Goal: Information Seeking & Learning: Learn about a topic

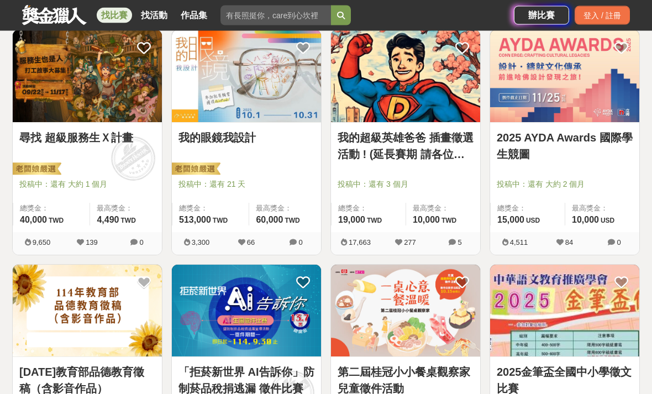
scroll to position [212, 0]
click at [595, 160] on link "2025 AYDA Awards 國際學生競圖" at bounding box center [565, 145] width 136 height 33
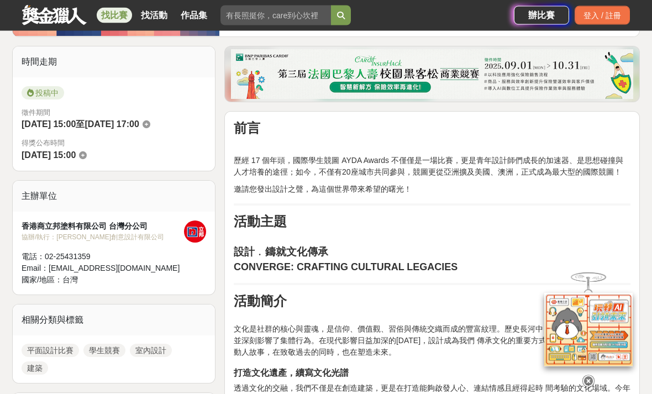
scroll to position [261, 0]
click at [587, 387] on icon at bounding box center [589, 381] width 12 height 12
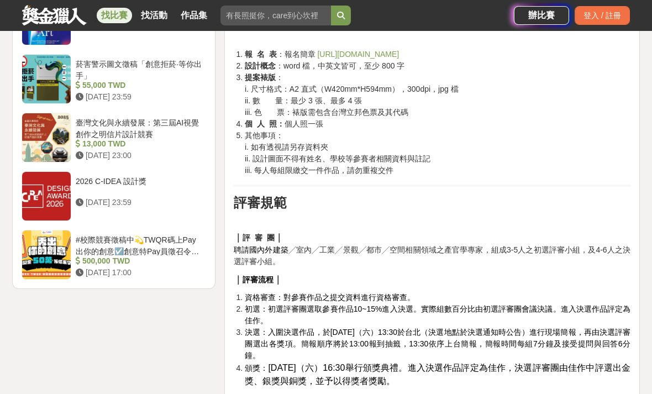
scroll to position [1373, 0]
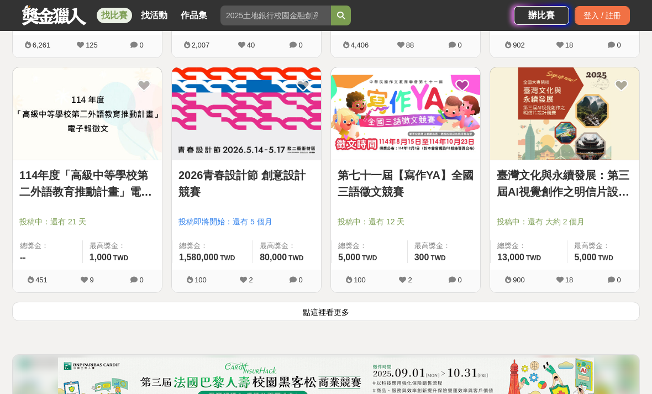
scroll to position [1352, 0]
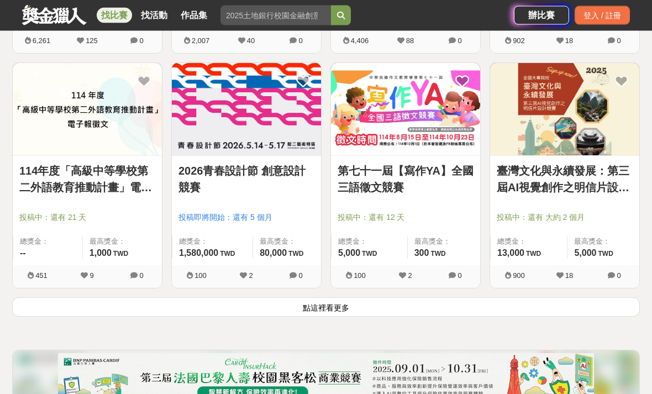
click at [256, 168] on link "2026青春設計節 創意設計競賽" at bounding box center [247, 179] width 136 height 33
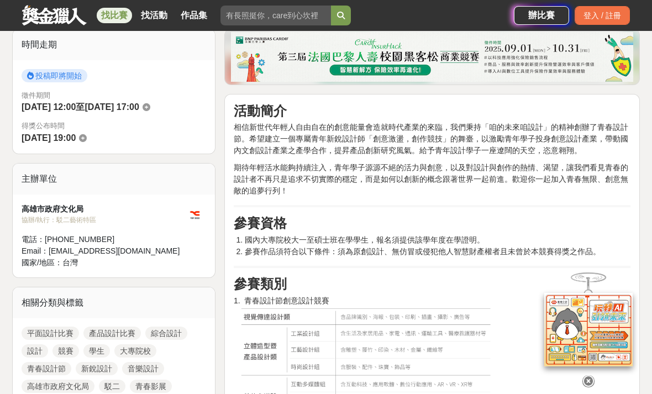
scroll to position [289, 0]
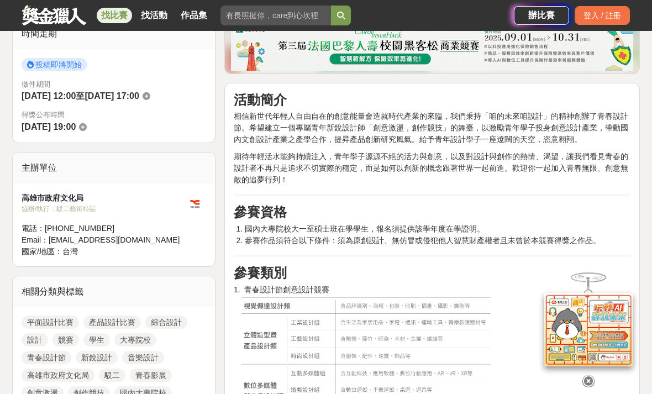
click at [591, 387] on icon at bounding box center [589, 381] width 12 height 12
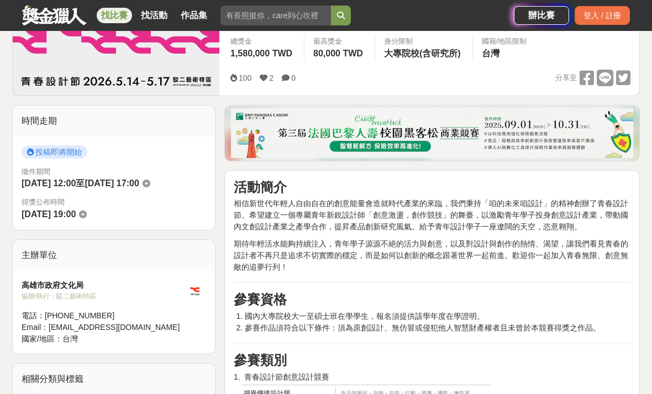
scroll to position [0, 0]
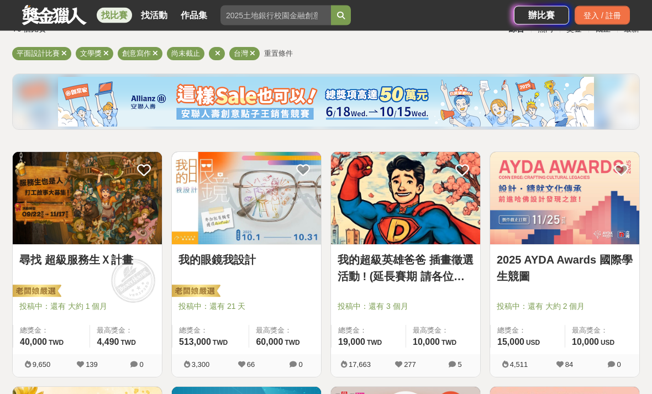
scroll to position [90, 0]
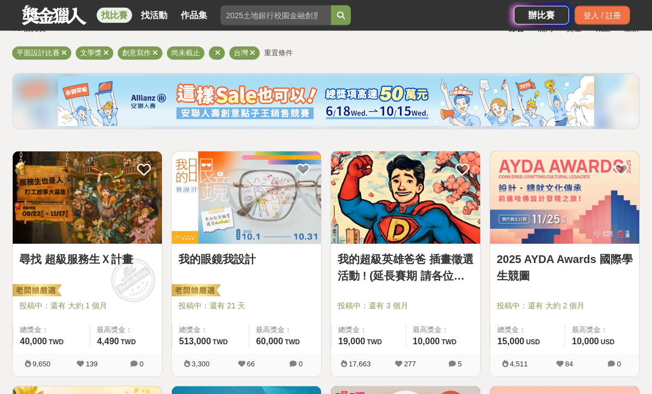
click at [119, 277] on span at bounding box center [132, 280] width 61 height 61
click at [78, 231] on img at bounding box center [87, 198] width 149 height 92
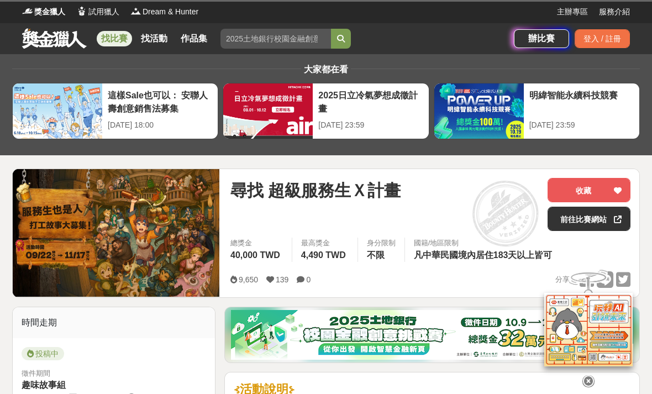
click at [588, 387] on icon at bounding box center [589, 381] width 12 height 12
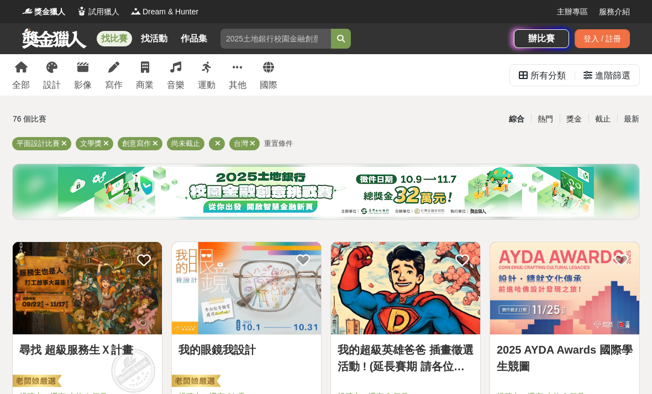
click at [282, 139] on span "重置條件" at bounding box center [278, 143] width 29 height 8
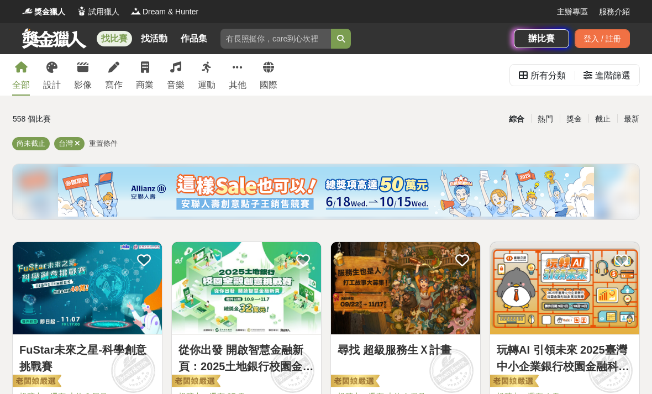
click at [112, 141] on span "重置條件" at bounding box center [103, 143] width 29 height 8
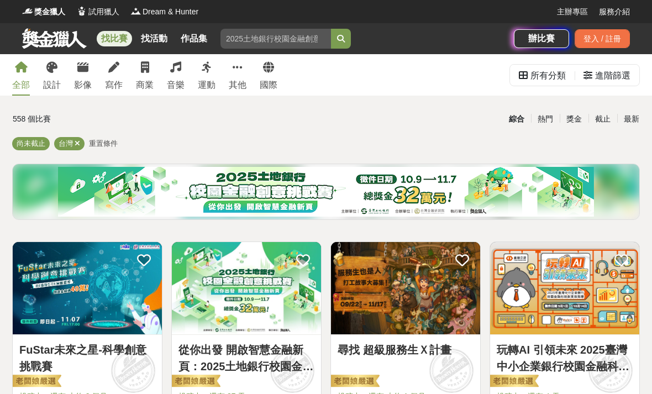
click at [533, 83] on div "所有分類" at bounding box center [548, 76] width 35 height 22
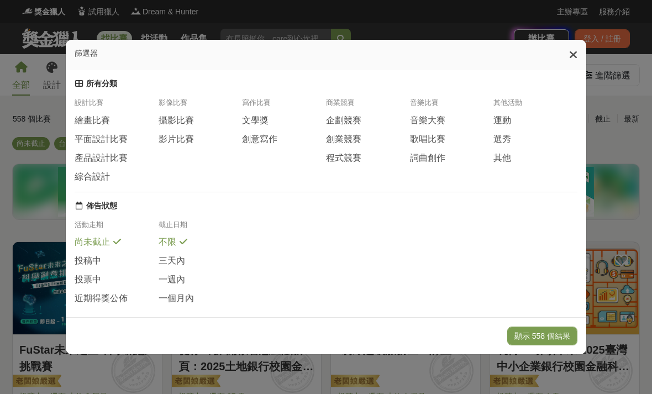
click at [108, 115] on span "繪畫比賽" at bounding box center [92, 121] width 35 height 12
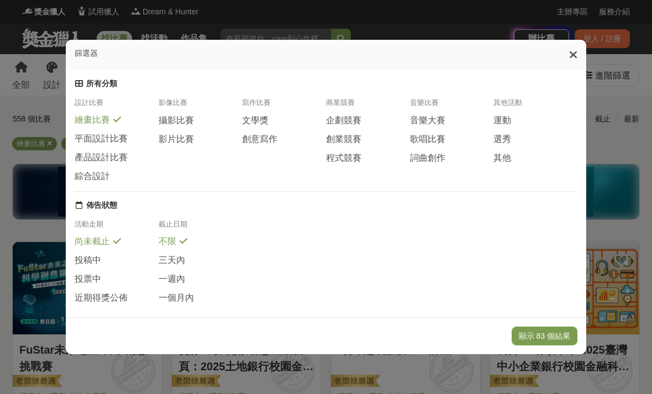
click at [118, 133] on span "平面設計比賽" at bounding box center [101, 139] width 53 height 12
click at [270, 115] on div "文學獎" at bounding box center [284, 120] width 84 height 12
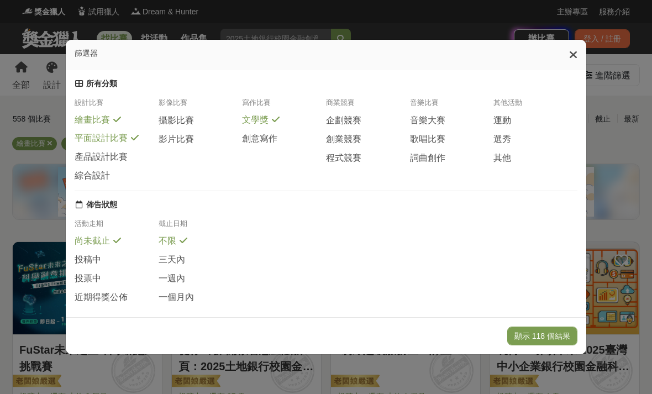
click at [265, 133] on span "創意寫作" at bounding box center [259, 139] width 35 height 12
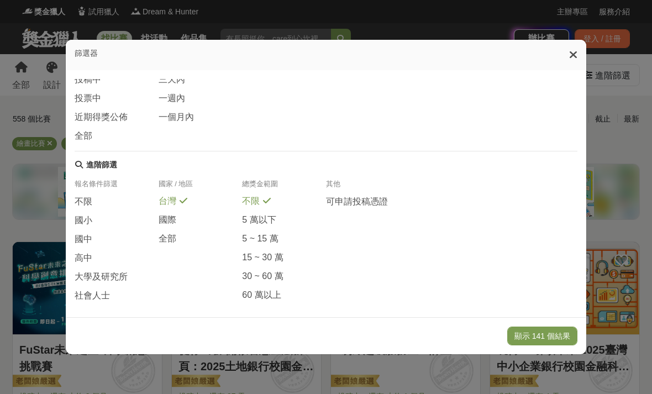
scroll to position [179, 0]
click at [99, 262] on span at bounding box center [99, 257] width 9 height 9
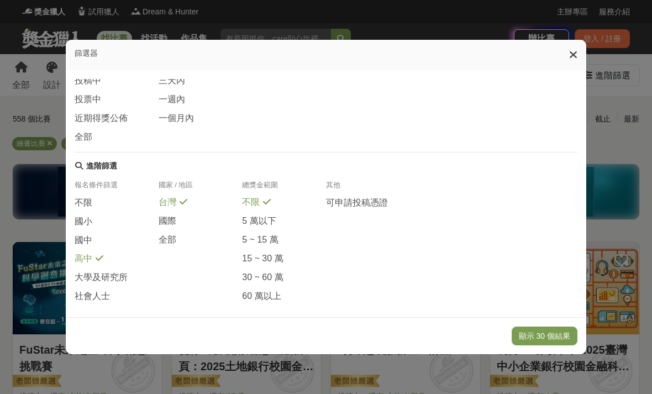
click at [111, 301] on div "社會人士" at bounding box center [117, 296] width 84 height 12
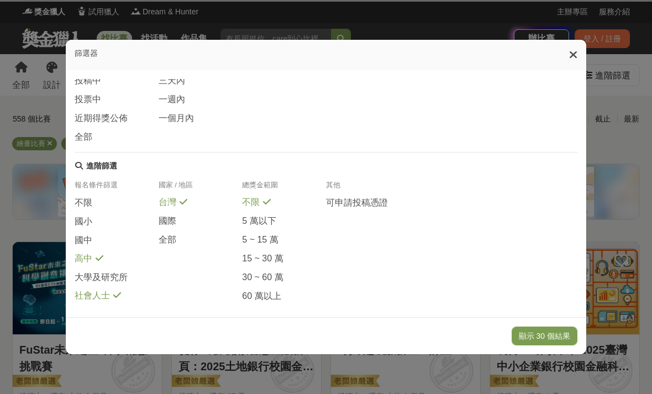
click at [133, 284] on div "大學及研究所" at bounding box center [117, 280] width 84 height 19
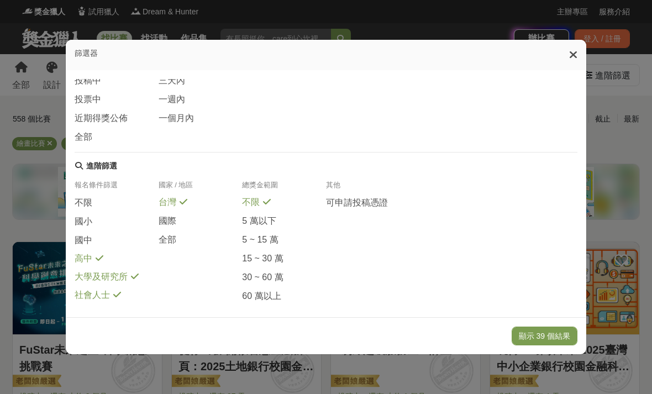
click at [537, 345] on button "顯示 39 個結果" at bounding box center [545, 336] width 66 height 19
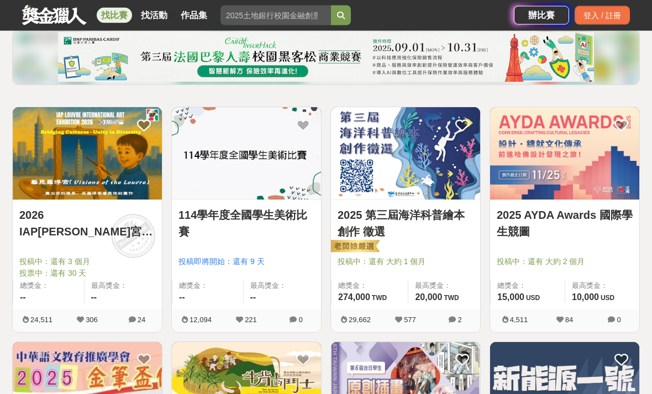
scroll to position [137, 0]
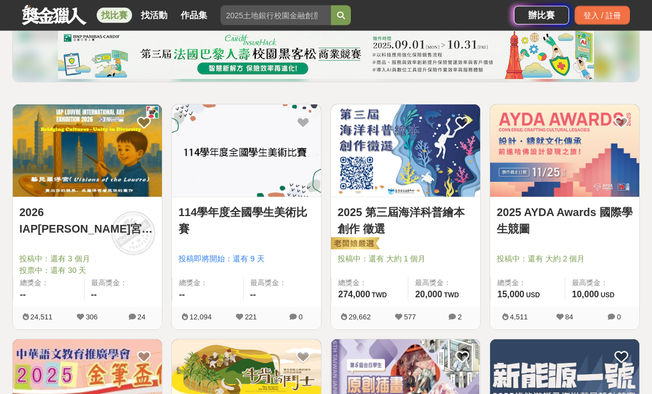
click at [265, 247] on div at bounding box center [250, 243] width 143 height 13
click at [265, 213] on link "114學年度全國學生美術比賽" at bounding box center [247, 221] width 136 height 33
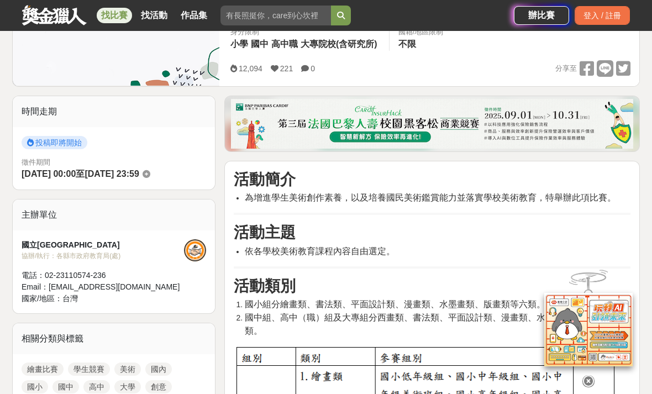
scroll to position [211, 0]
click at [585, 387] on icon at bounding box center [589, 381] width 12 height 12
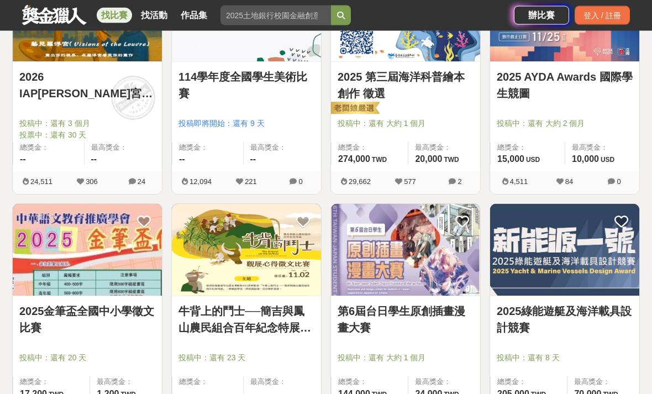
scroll to position [273, 0]
click at [421, 279] on img at bounding box center [405, 250] width 149 height 92
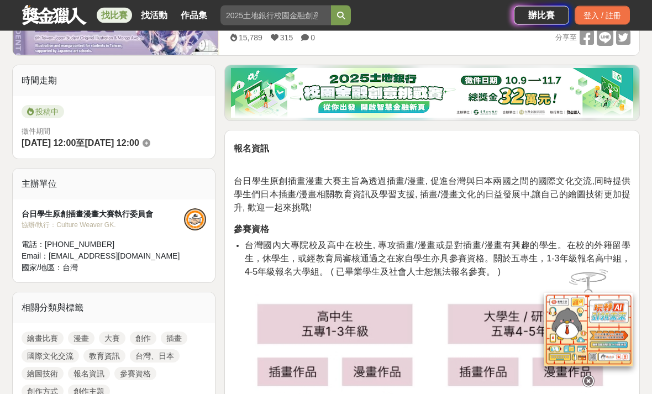
scroll to position [249, 0]
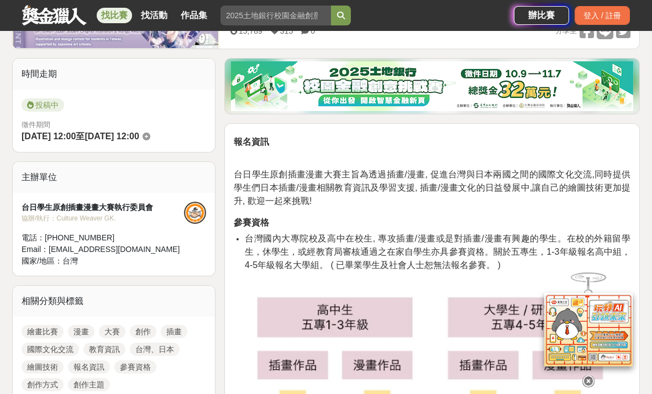
click at [590, 387] on icon at bounding box center [589, 381] width 12 height 12
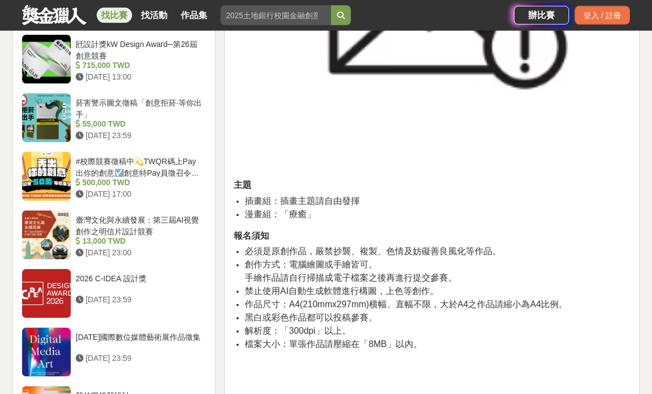
scroll to position [1156, 0]
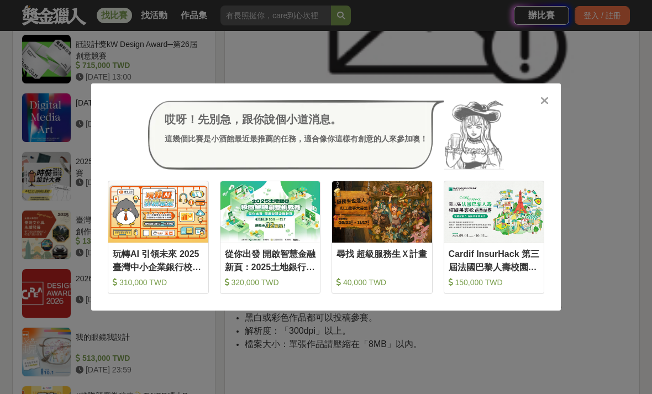
click at [547, 106] on icon at bounding box center [545, 100] width 8 height 11
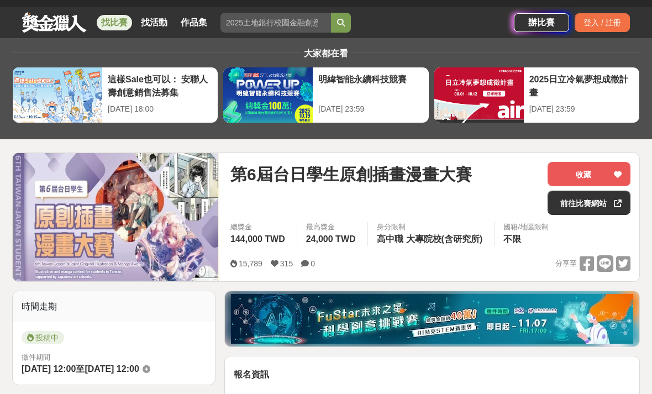
scroll to position [0, 0]
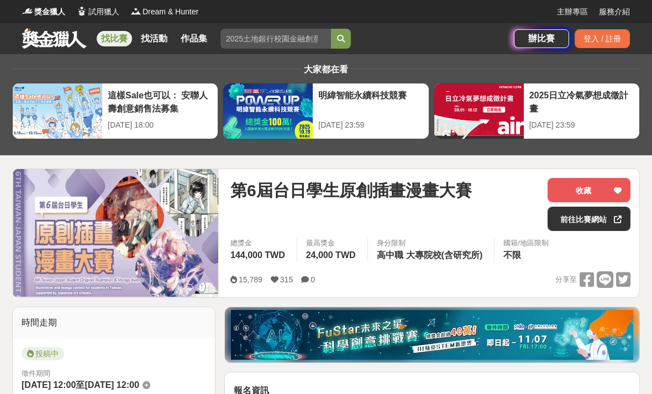
click at [595, 187] on button "收藏" at bounding box center [589, 190] width 83 height 24
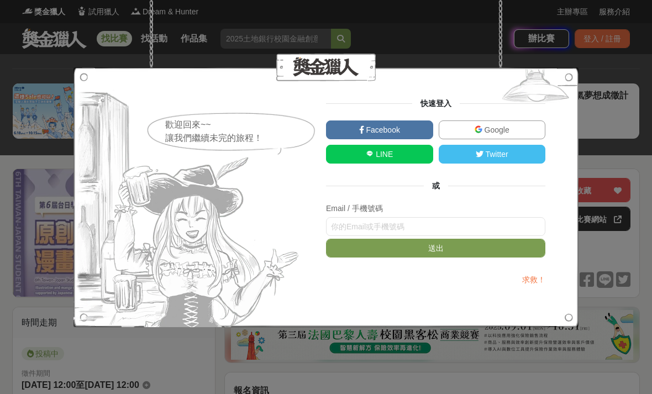
click at [480, 333] on div "歡迎回來~~ 讓我們繼續未完的旅程！ 快速登入 Facebook Google LINE Twitter 或 Email / 手機號碼 送出 求救！" at bounding box center [326, 197] width 652 height 394
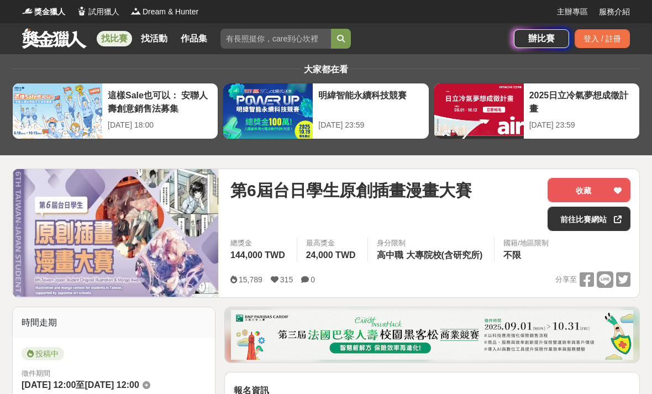
click at [612, 39] on div "登入 / 註冊" at bounding box center [602, 38] width 55 height 19
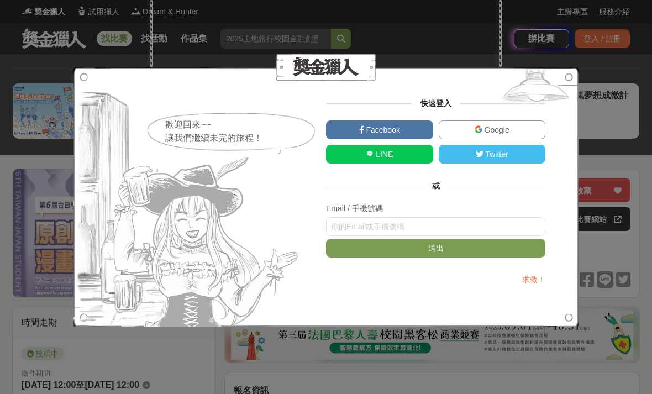
click at [521, 124] on link "Google" at bounding box center [492, 129] width 107 height 19
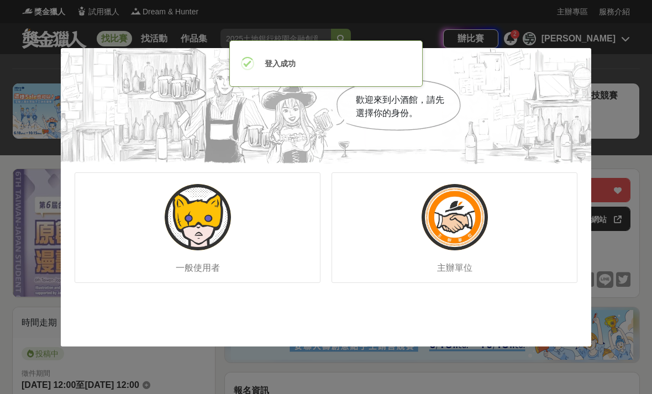
click at [252, 263] on div "一般使用者" at bounding box center [198, 227] width 246 height 111
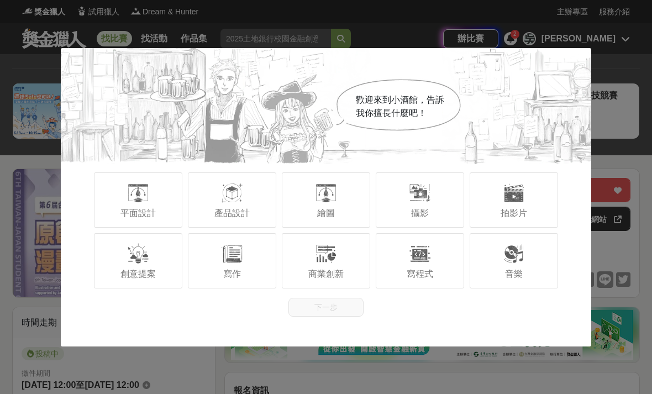
click at [334, 201] on div at bounding box center [326, 193] width 22 height 22
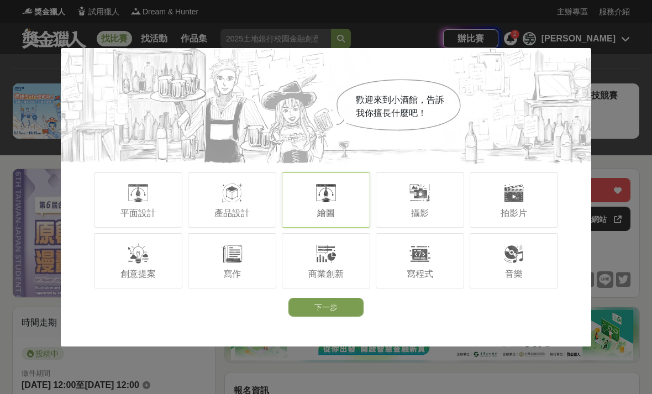
click at [232, 263] on div at bounding box center [232, 254] width 22 height 22
click at [146, 191] on div at bounding box center [138, 193] width 22 height 22
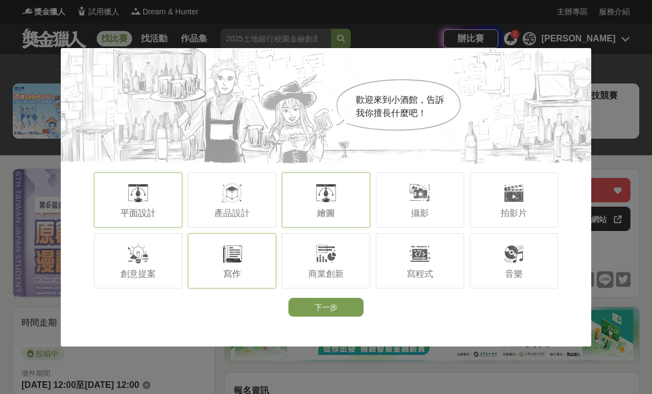
click at [158, 274] on div "創意提案" at bounding box center [138, 260] width 88 height 55
click at [322, 305] on button "下一步" at bounding box center [326, 307] width 75 height 19
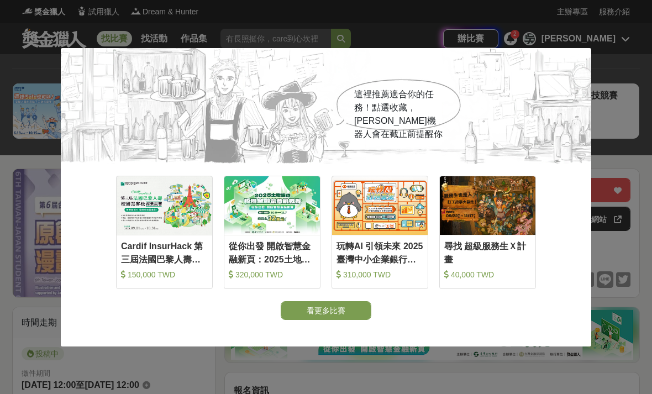
click at [362, 310] on button "看更多比賽" at bounding box center [326, 310] width 91 height 19
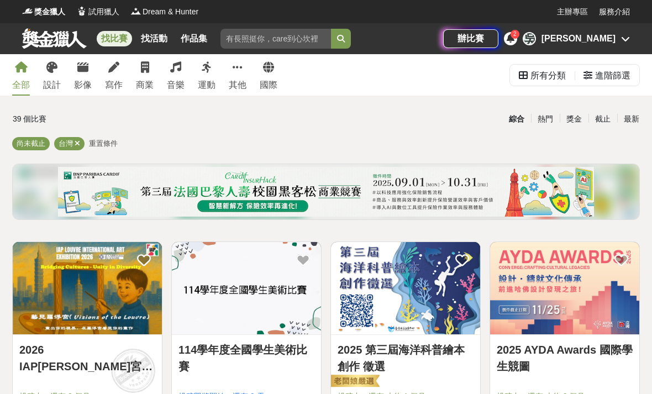
click at [614, 36] on div "[PERSON_NAME]" at bounding box center [579, 38] width 74 height 13
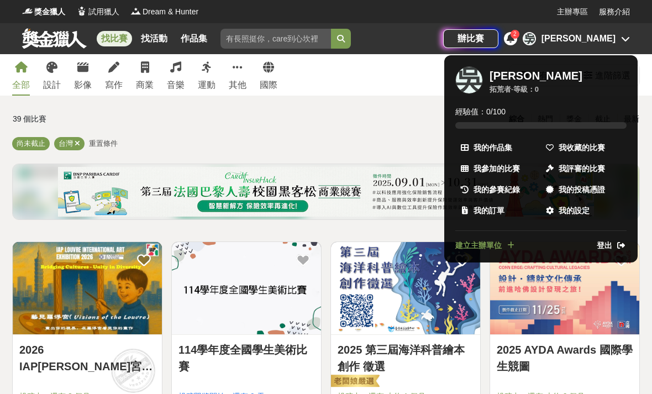
click at [584, 152] on span "我收藏的比賽" at bounding box center [582, 148] width 46 height 12
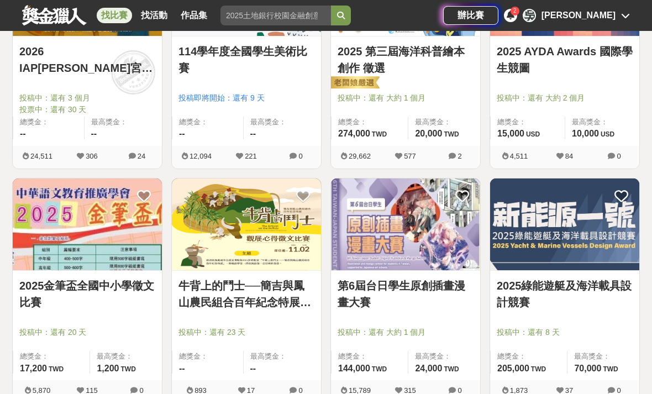
scroll to position [299, 0]
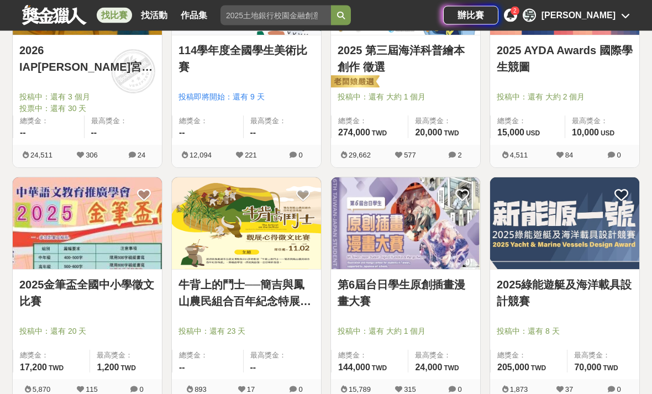
click at [429, 318] on div at bounding box center [409, 316] width 143 height 13
click at [454, 281] on link "第6屆台日學生原創插畫漫畫大賽" at bounding box center [406, 292] width 136 height 33
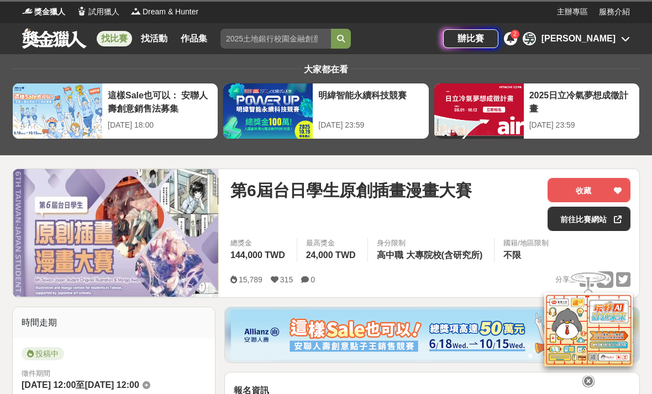
click at [593, 387] on icon at bounding box center [589, 381] width 12 height 12
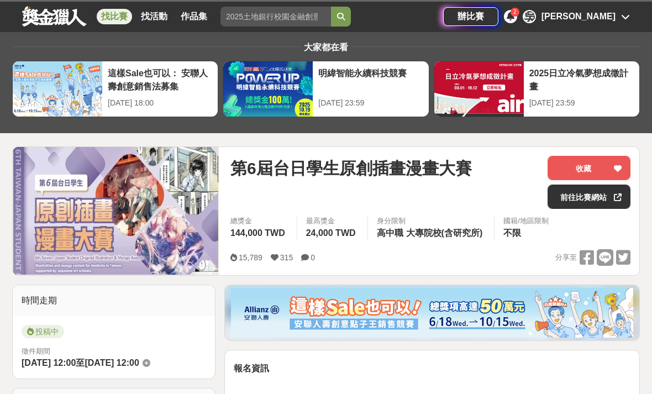
scroll to position [23, 0]
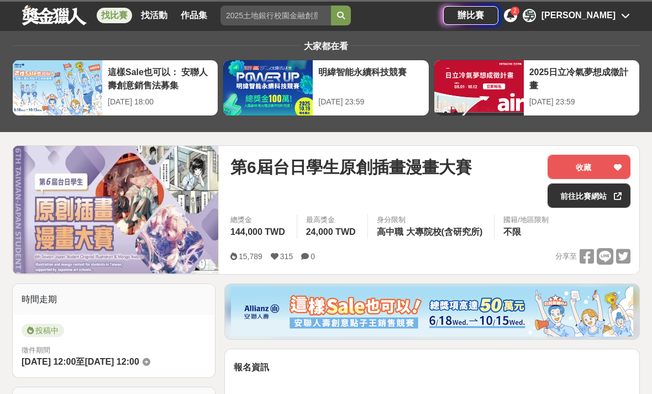
click at [595, 174] on button "收藏" at bounding box center [589, 167] width 83 height 24
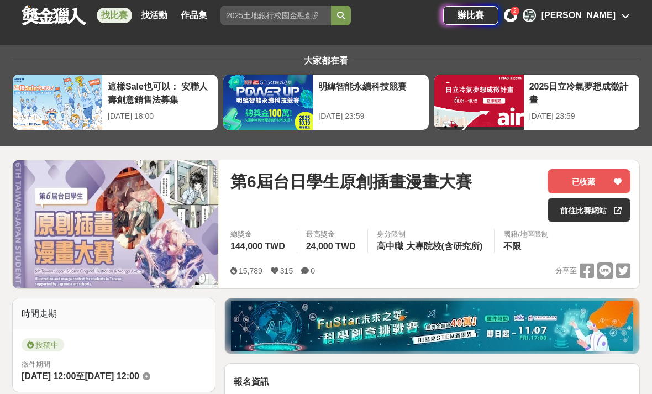
scroll to position [0, 0]
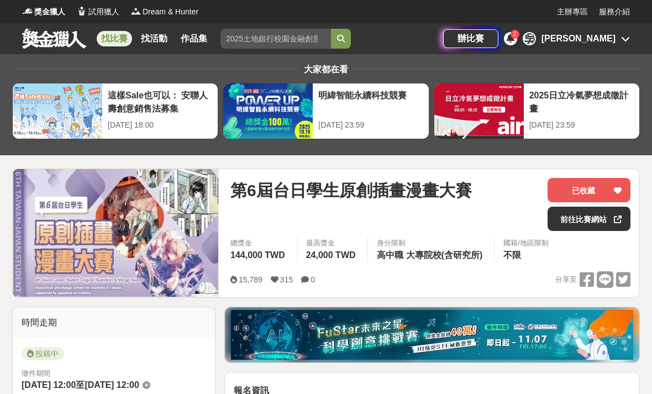
click at [628, 36] on icon at bounding box center [625, 38] width 9 height 9
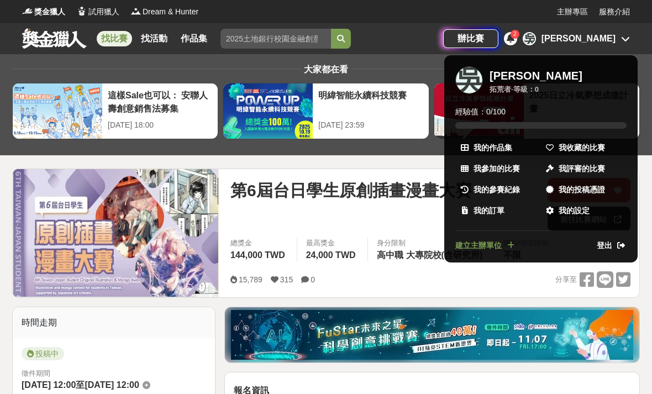
click at [570, 207] on span "我的設定" at bounding box center [574, 211] width 31 height 12
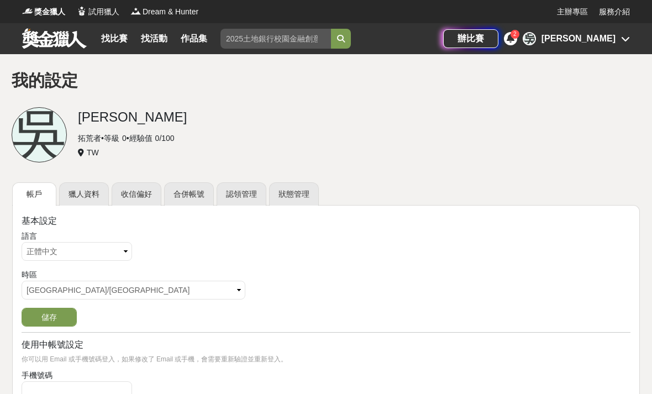
click at [95, 198] on link "獵人資料" at bounding box center [84, 193] width 50 height 23
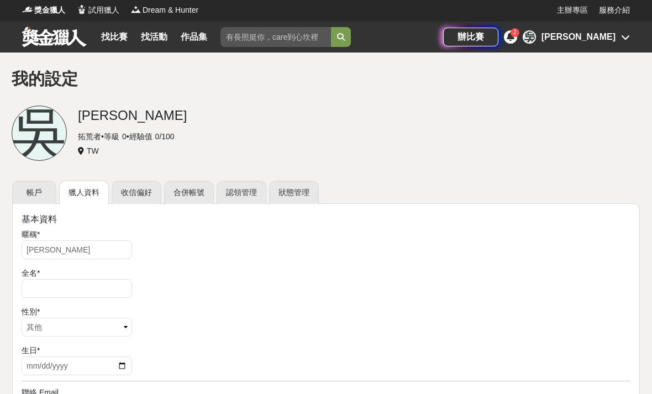
scroll to position [2, 0]
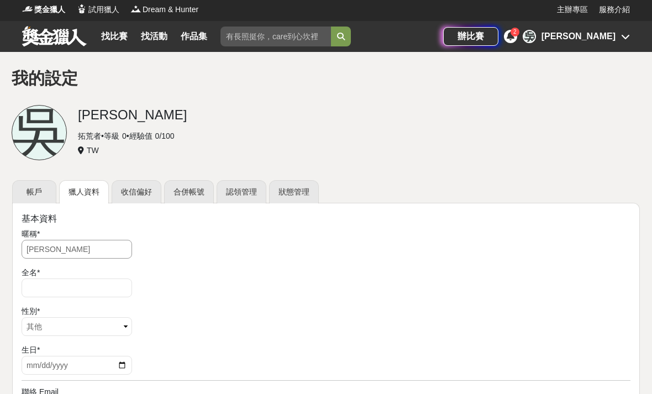
click at [93, 247] on input "[PERSON_NAME]" at bounding box center [77, 249] width 111 height 19
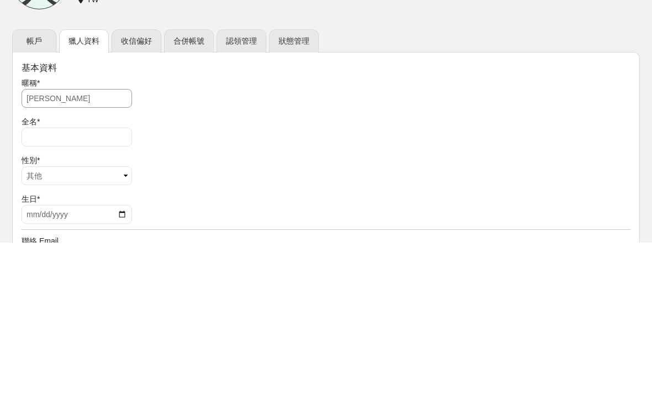
type input "吳"
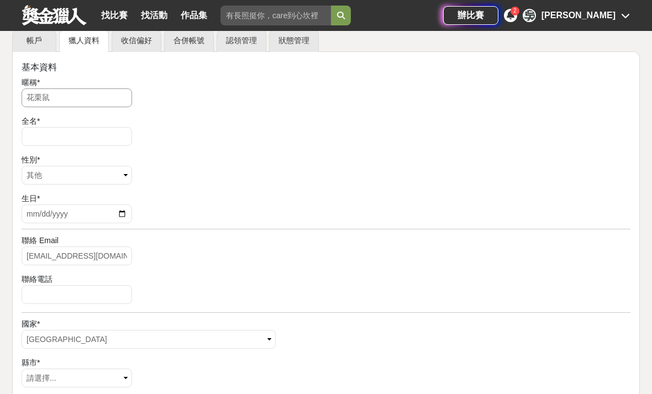
type input "花栗鼠"
click at [118, 170] on select "請選擇... 男 女 其他" at bounding box center [77, 175] width 111 height 19
click at [97, 177] on select "請選擇... 男 女 其他" at bounding box center [77, 175] width 111 height 19
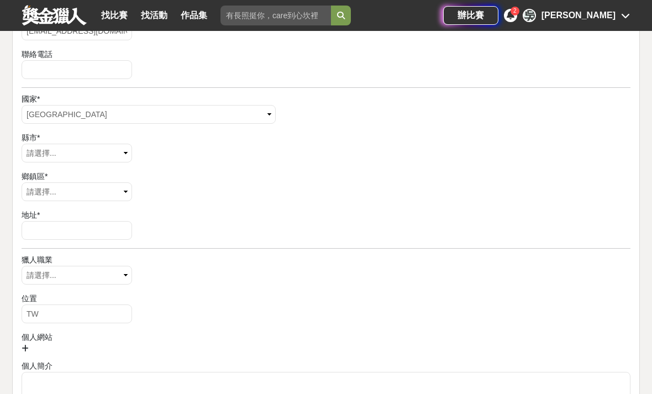
scroll to position [380, 0]
click at [122, 275] on select "請選擇... 視覺藝術 攝影師 作家 音樂家 工程師 達人 博學" at bounding box center [77, 273] width 111 height 19
click at [117, 280] on select "請選擇... 視覺藝術 攝影師 作家 音樂家 工程師 達人 博學" at bounding box center [77, 273] width 111 height 19
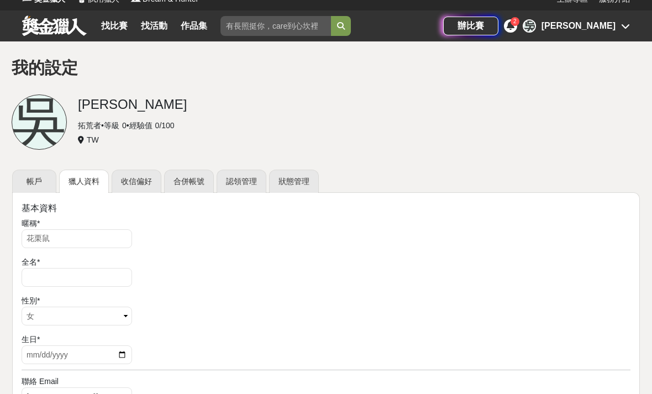
scroll to position [13, 0]
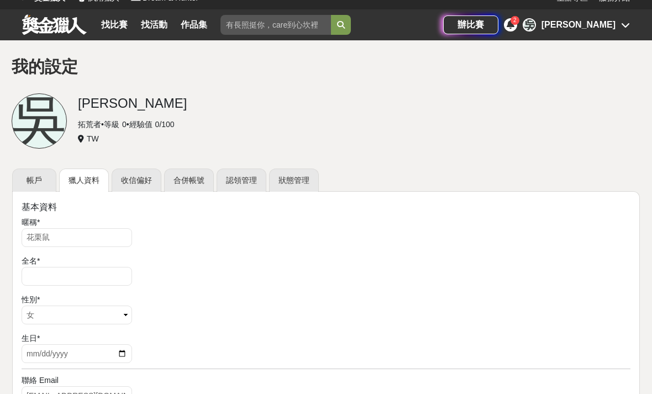
click at [254, 177] on link "認領管理" at bounding box center [242, 180] width 50 height 23
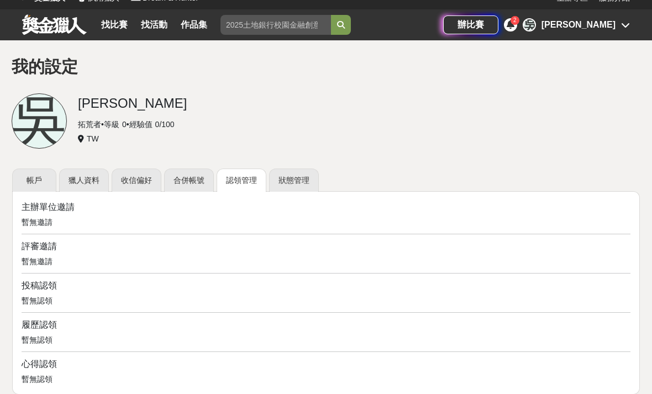
click at [307, 186] on link "狀態管理" at bounding box center [294, 180] width 50 height 23
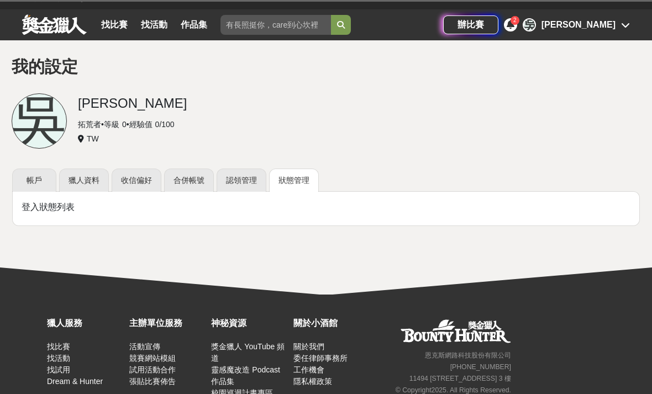
click at [256, 187] on link "認領管理" at bounding box center [242, 180] width 50 height 23
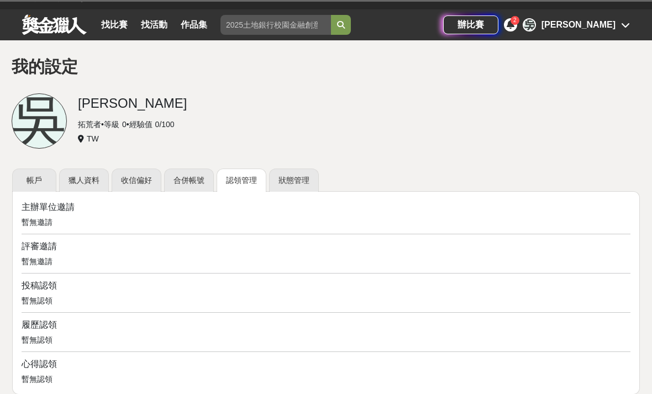
click at [209, 182] on link "合併帳號" at bounding box center [189, 180] width 50 height 23
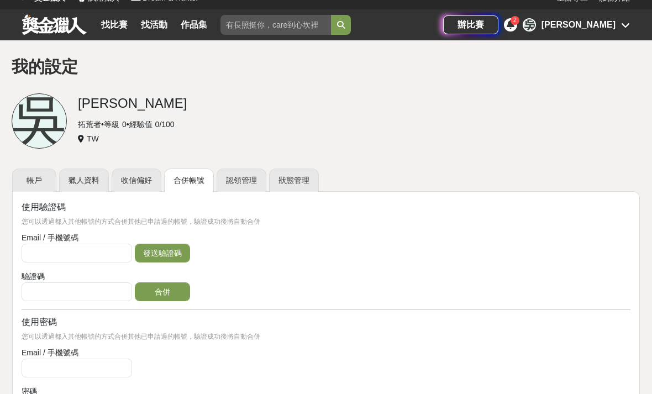
click at [138, 190] on link "收信偏好" at bounding box center [137, 180] width 50 height 23
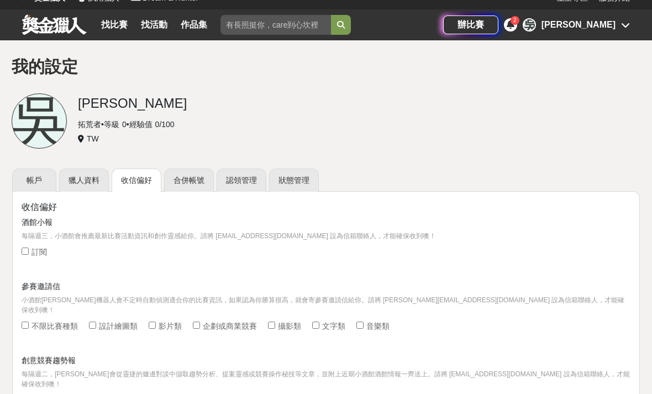
click at [87, 180] on link "獵人資料" at bounding box center [84, 180] width 50 height 23
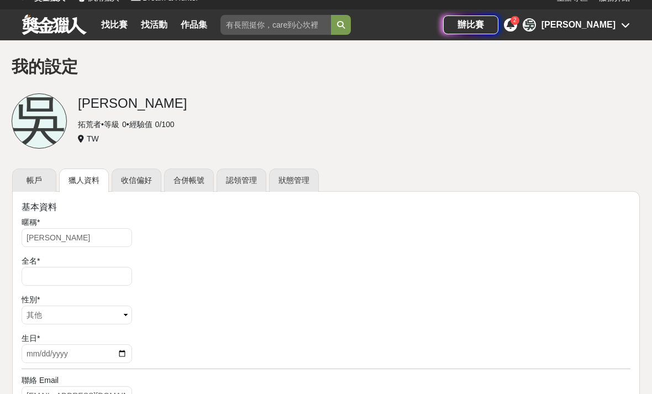
click at [50, 182] on link "帳戶" at bounding box center [34, 180] width 44 height 23
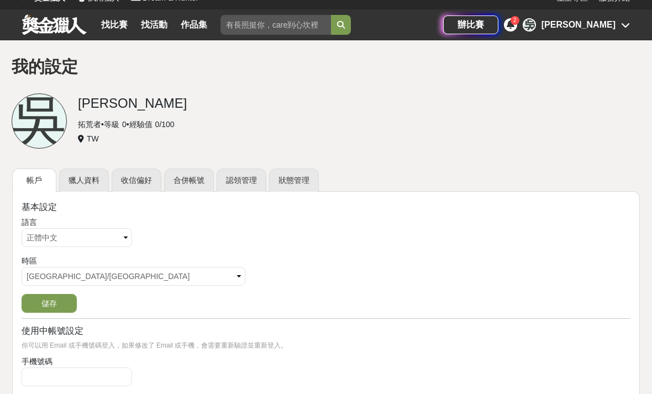
click at [0, 0] on div at bounding box center [0, 0] width 0 height 0
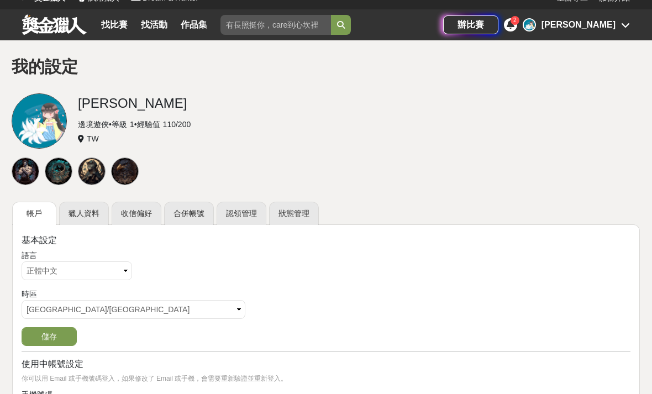
click at [0, 0] on div at bounding box center [0, 0] width 0 height 0
click at [24, 167] on div at bounding box center [26, 172] width 28 height 28
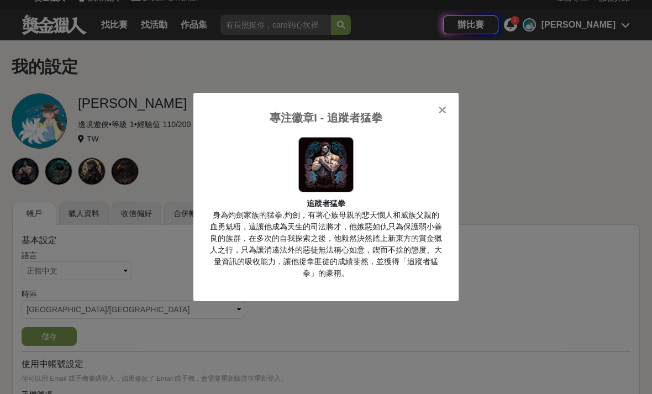
click at [454, 102] on div "專注徽章I - 追蹤者猛拳 追蹤者猛拳 身為灼劍家族的猛拳.灼劍，有著心族母親的悲天憫人和威族父親的血勇魁梧，這讓他成為天生的司法將才，他嫉惡如仇只為保護弱小…" at bounding box center [325, 197] width 265 height 208
click at [452, 102] on div "專注徽章I - 追蹤者猛拳 追蹤者猛拳 身為灼劍家族的猛拳.灼劍，有著心族母親的悲天憫人和威族父親的血勇魁梧，這讓他成為天生的司法將才，他嫉惡如仇只為保護弱小…" at bounding box center [325, 197] width 265 height 208
click at [452, 101] on div "專注徽章I - 追蹤者猛拳 追蹤者猛拳 身為灼劍家族的猛拳.灼劍，有著心族母親的悲天憫人和威族父親的血勇魁梧，這讓他成為天生的司法將才，他嫉惡如仇只為保護弱小…" at bounding box center [325, 197] width 265 height 208
click at [439, 109] on icon at bounding box center [442, 109] width 8 height 11
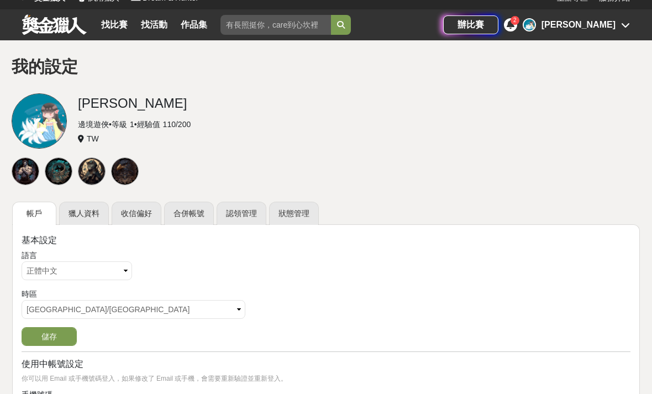
click at [439, 109] on div "[PERSON_NAME]" at bounding box center [359, 103] width 563 height 20
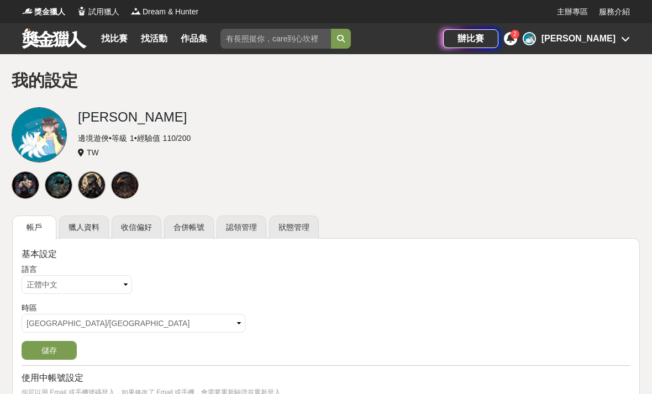
click at [114, 36] on link "找比賽" at bounding box center [114, 38] width 35 height 15
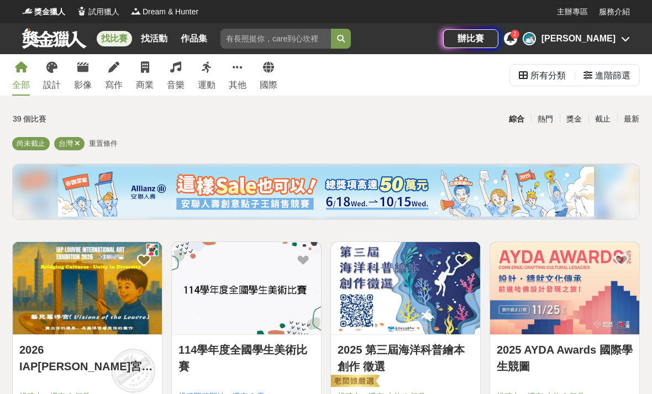
click at [604, 78] on div "進階篩選" at bounding box center [612, 76] width 35 height 22
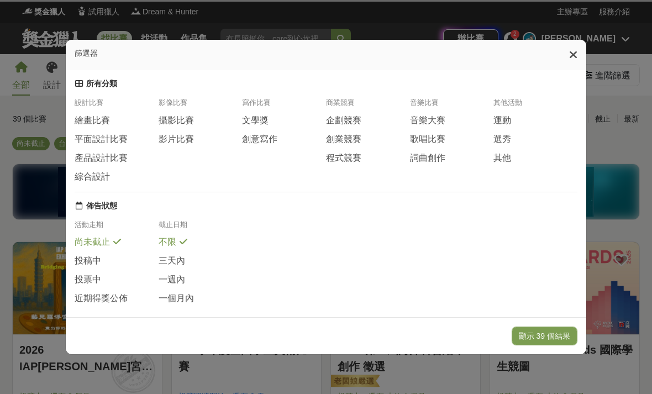
click at [259, 115] on span "文學獎" at bounding box center [255, 121] width 27 height 12
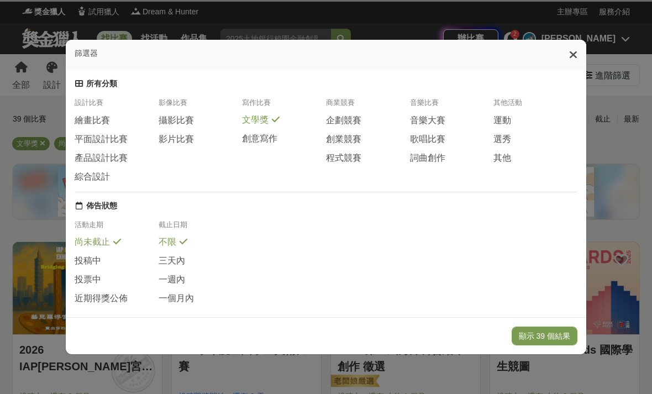
click at [268, 133] on span "創意寫作" at bounding box center [259, 139] width 35 height 12
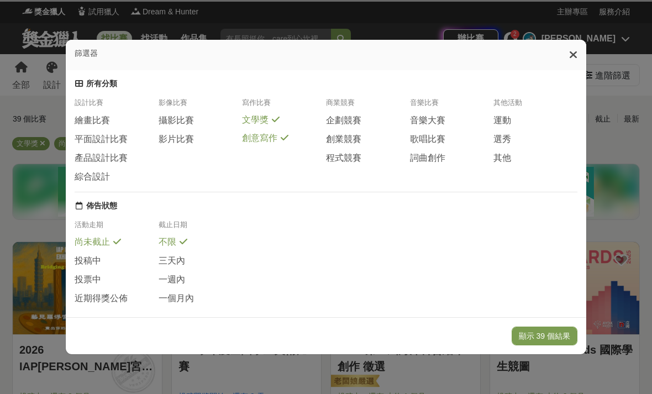
click at [103, 115] on span "繪畫比賽" at bounding box center [92, 121] width 35 height 12
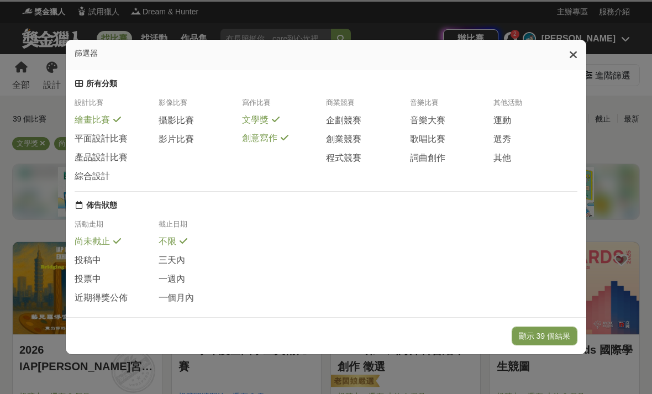
click at [126, 133] on span "平面設計比賽" at bounding box center [101, 139] width 53 height 12
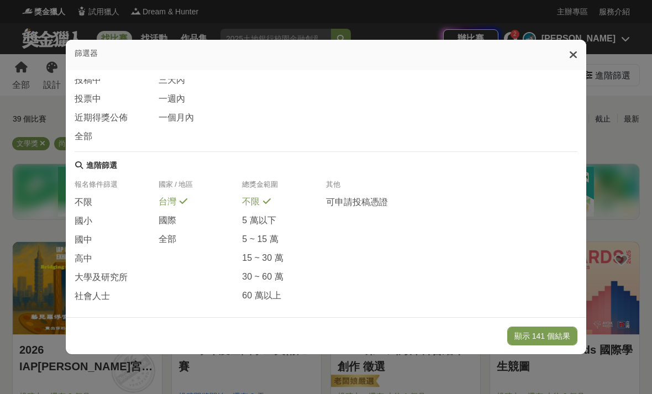
scroll to position [179, 0]
click at [94, 241] on div "國中" at bounding box center [117, 243] width 84 height 19
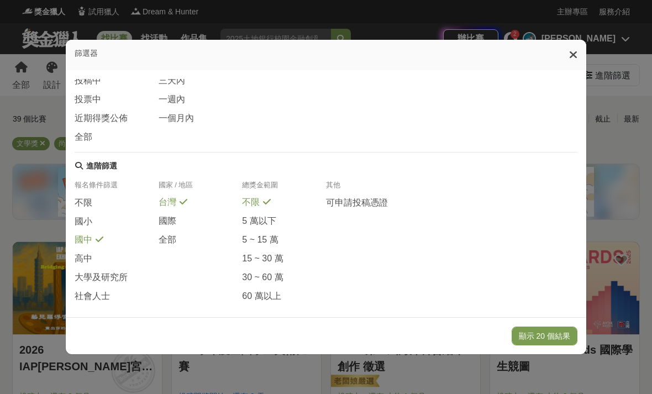
click at [102, 238] on icon at bounding box center [100, 239] width 8 height 9
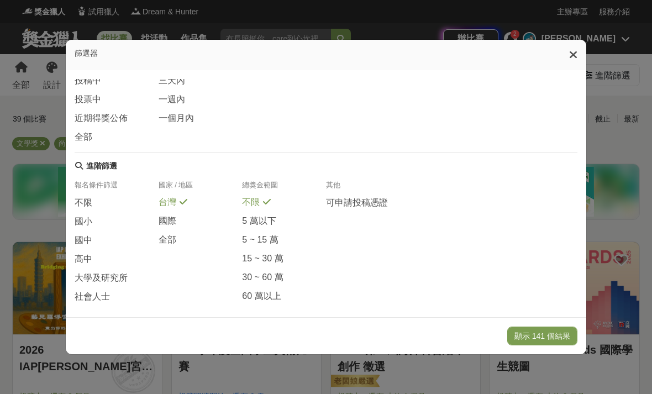
click at [91, 258] on span "高中" at bounding box center [84, 260] width 18 height 12
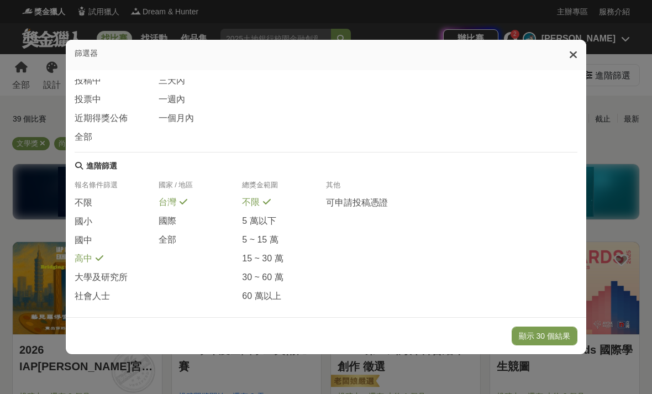
click at [119, 279] on span "大學及研究所" at bounding box center [101, 278] width 53 height 12
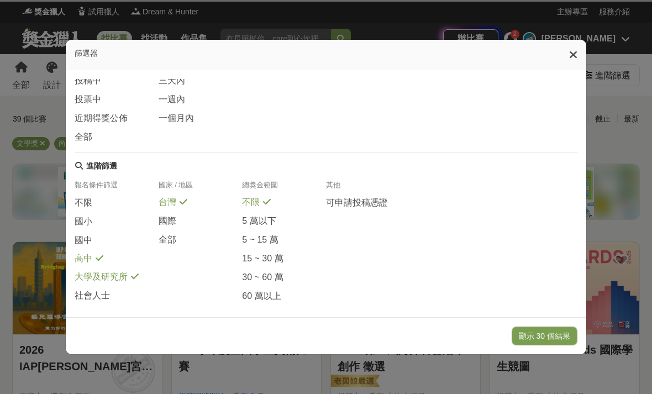
click at [95, 302] on span "社會人士" at bounding box center [92, 296] width 35 height 12
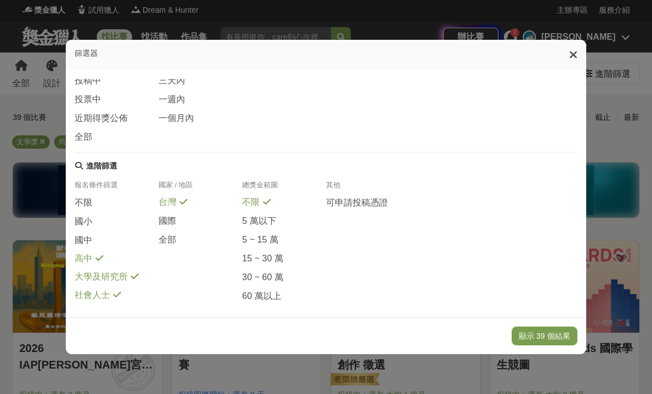
scroll to position [3, 0]
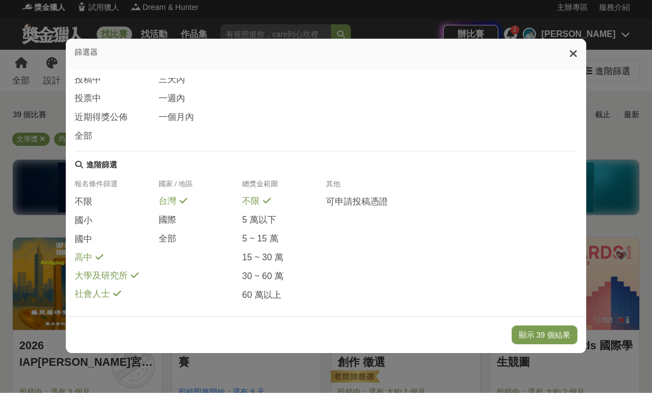
click at [549, 345] on button "顯示 39 個結果" at bounding box center [545, 336] width 66 height 19
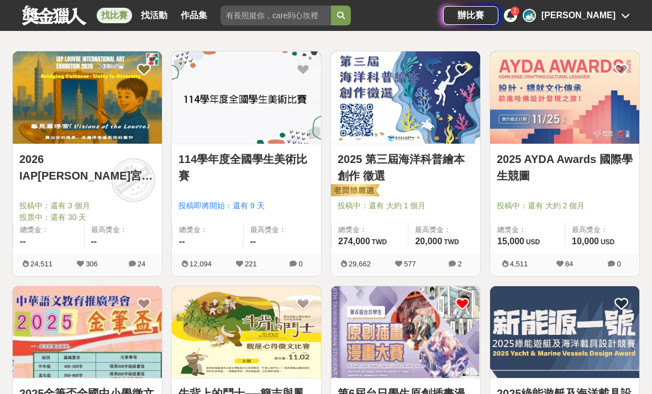
scroll to position [188, 0]
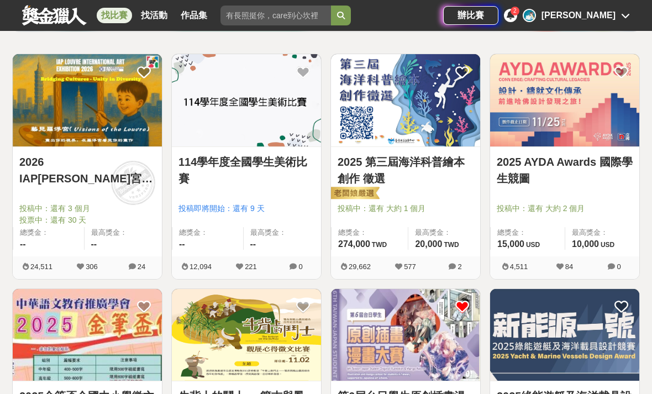
click at [579, 203] on span "投稿中：還有 大約 2 個月" at bounding box center [565, 209] width 136 height 12
click at [599, 168] on link "2025 AYDA Awards 國際學生競圖" at bounding box center [565, 170] width 136 height 33
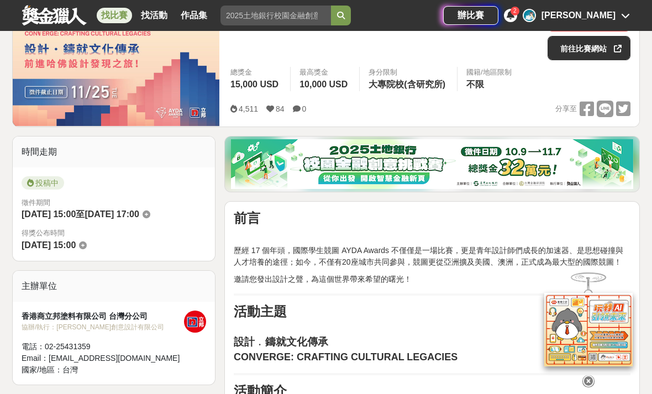
scroll to position [176, 0]
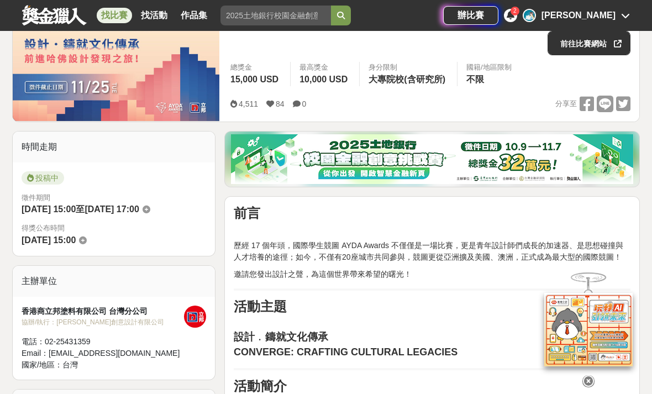
click at [591, 387] on icon at bounding box center [589, 381] width 12 height 12
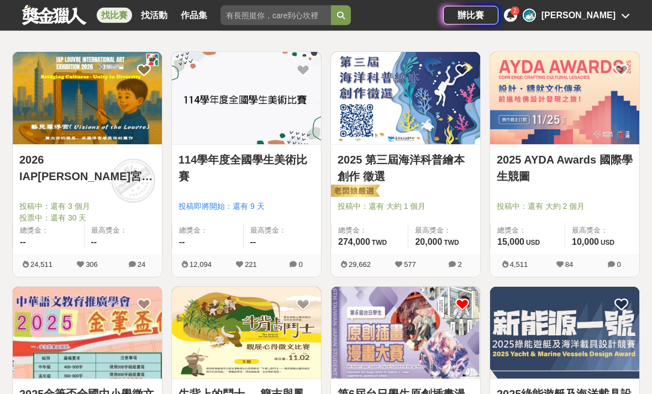
scroll to position [154, 0]
